Goal: Entertainment & Leisure: Consume media (video, audio)

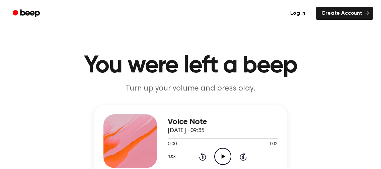
click at [221, 155] on icon "Play Audio" at bounding box center [222, 156] width 17 height 17
click at [220, 151] on icon "Play Audio" at bounding box center [222, 156] width 17 height 17
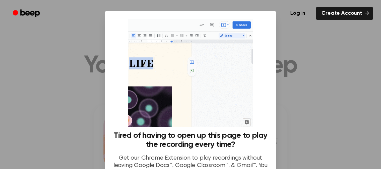
click at [307, 37] on div at bounding box center [190, 84] width 381 height 169
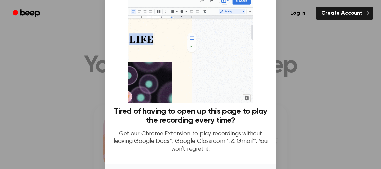
scroll to position [25, 0]
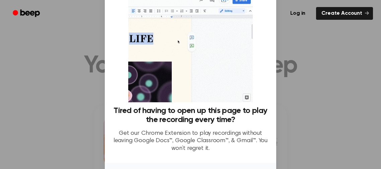
click at [323, 54] on div at bounding box center [190, 84] width 381 height 169
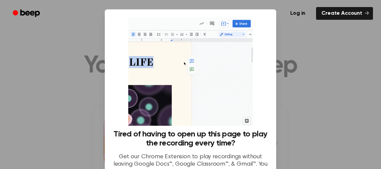
scroll to position [0, 0]
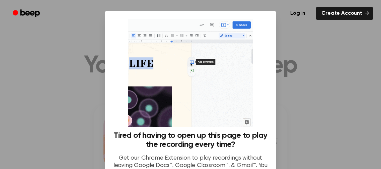
drag, startPoint x: 114, startPoint y: 27, endPoint x: 69, endPoint y: 50, distance: 49.8
click at [105, 29] on div "Tired of having to open up this page to play the recording every time? Get our …" at bounding box center [190, 99] width 171 height 177
drag, startPoint x: 181, startPoint y: 18, endPoint x: 238, endPoint y: 25, distance: 57.0
click at [183, 18] on ul "Log in Create Account" at bounding box center [212, 13] width 322 height 15
drag, startPoint x: 261, startPoint y: 26, endPoint x: 256, endPoint y: 25, distance: 5.8
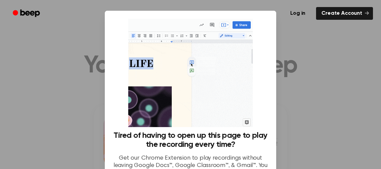
click at [262, 26] on div "Log in Create Account" at bounding box center [190, 13] width 365 height 27
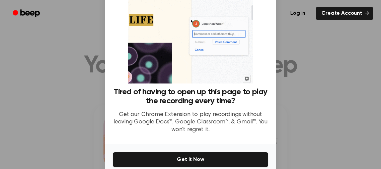
scroll to position [74, 0]
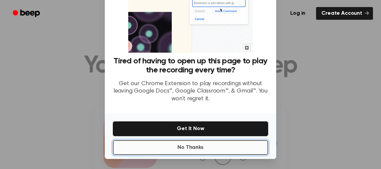
click at [224, 147] on button "No Thanks" at bounding box center [190, 147] width 155 height 15
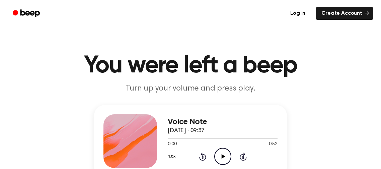
click at [227, 151] on icon "Play Audio" at bounding box center [222, 156] width 17 height 17
drag, startPoint x: 240, startPoint y: 137, endPoint x: 221, endPoint y: 139, distance: 19.9
click at [221, 139] on div at bounding box center [223, 137] width 110 height 5
click at [220, 139] on div at bounding box center [223, 137] width 110 height 5
click at [211, 138] on div at bounding box center [195, 138] width 54 height 1
